Goal: Task Accomplishment & Management: Complete application form

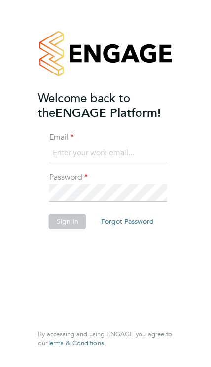
type input "[EMAIL_ADDRESS][DOMAIN_NAME]"
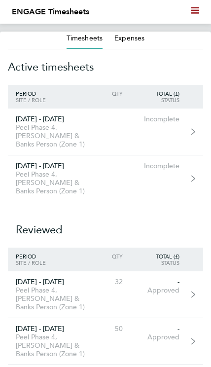
click at [63, 121] on div "18 - 24 Aug 2025" at bounding box center [51, 119] width 86 height 8
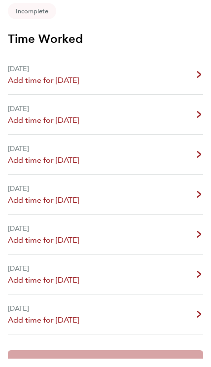
scroll to position [117, 0]
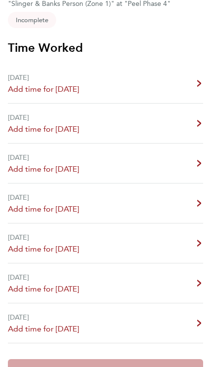
click at [23, 12] on span "Incomplete" at bounding box center [32, 20] width 48 height 16
click at [25, 12] on span "Incomplete" at bounding box center [32, 20] width 48 height 16
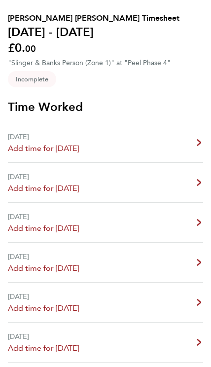
scroll to position [0, 0]
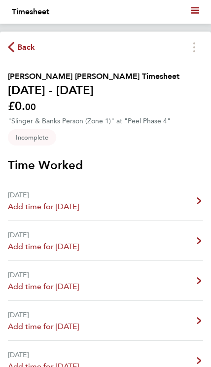
click at [20, 41] on span "Back" at bounding box center [26, 47] width 18 height 12
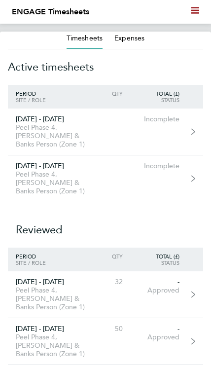
click at [37, 188] on div "Peel Phase 4, Slinger & Banks Person (Zone 1)" at bounding box center [51, 182] width 86 height 25
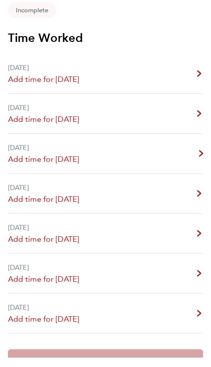
scroll to position [117, 0]
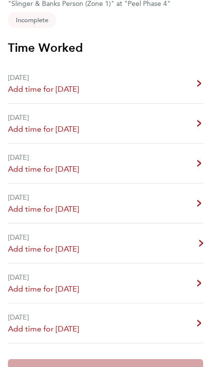
click at [34, 243] on span "Add time for Fri 29 Aug" at bounding box center [43, 249] width 71 height 12
select select "30"
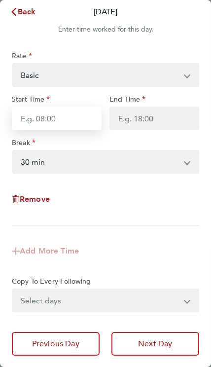
click at [36, 122] on input "Start Time" at bounding box center [57, 119] width 90 height 24
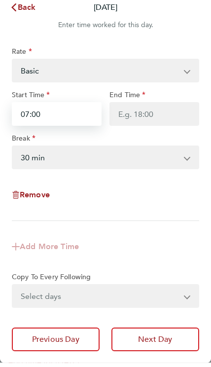
type input "07:00"
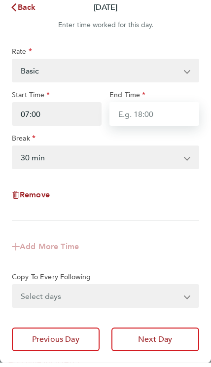
click at [128, 119] on input "End Time" at bounding box center [155, 119] width 90 height 24
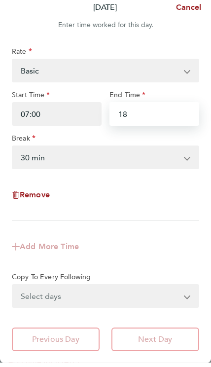
type input "1"
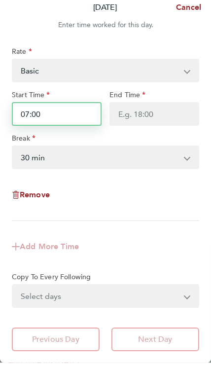
click at [39, 108] on input "07:00" at bounding box center [57, 119] width 90 height 24
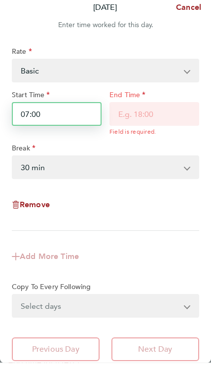
click at [49, 117] on input "07:00" at bounding box center [57, 119] width 90 height 24
type input "0"
type input "08:00"
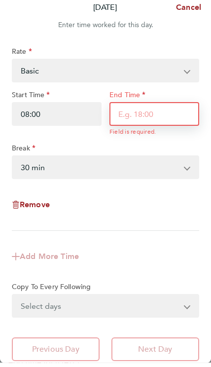
click at [121, 112] on input "End Time" at bounding box center [155, 119] width 90 height 24
type input ":"
type input "15:00"
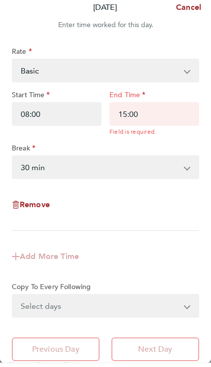
click at [32, 164] on select "0 min 15 min 30 min 45 min 60 min 75 min 90 min" at bounding box center [100, 172] width 174 height 22
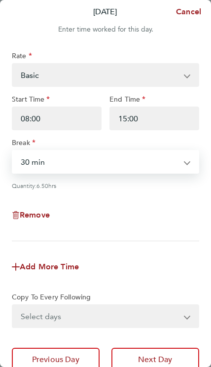
select select "0"
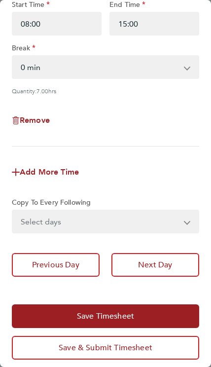
scroll to position [100, 0]
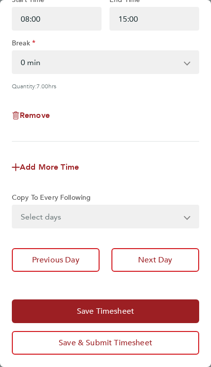
click at [149, 341] on span "Save & Submit Timesheet" at bounding box center [106, 343] width 94 height 10
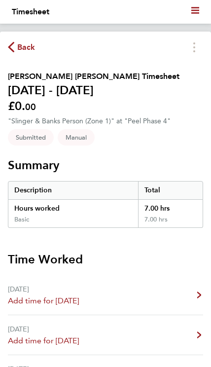
click at [25, 52] on span "Back" at bounding box center [26, 47] width 18 height 12
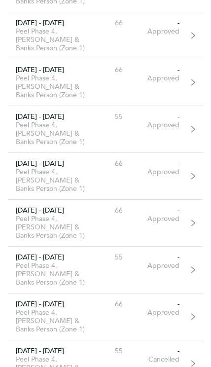
scroll to position [1456, 0]
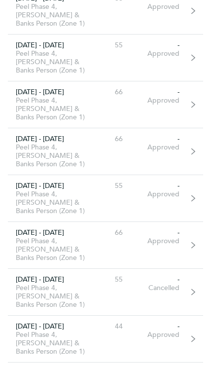
click at [191, 287] on link "11 - 17 Aug 2025 Peel Phase 4, Slinger & Banks Person (Zone 1) 55 - Cancelled" at bounding box center [105, 292] width 195 height 47
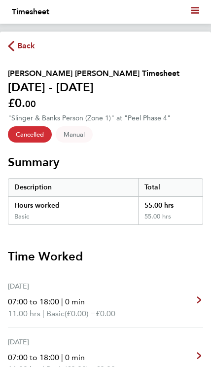
click at [16, 36] on div "Back Samir Mohammed Jamal Agwan's Timesheet 11 - 17 Aug 2025 £0. 00 "Slinger & …" at bounding box center [105, 336] width 211 height 608
click at [16, 46] on span "Back" at bounding box center [22, 44] width 28 height 9
